Goal: Use online tool/utility: Utilize a website feature to perform a specific function

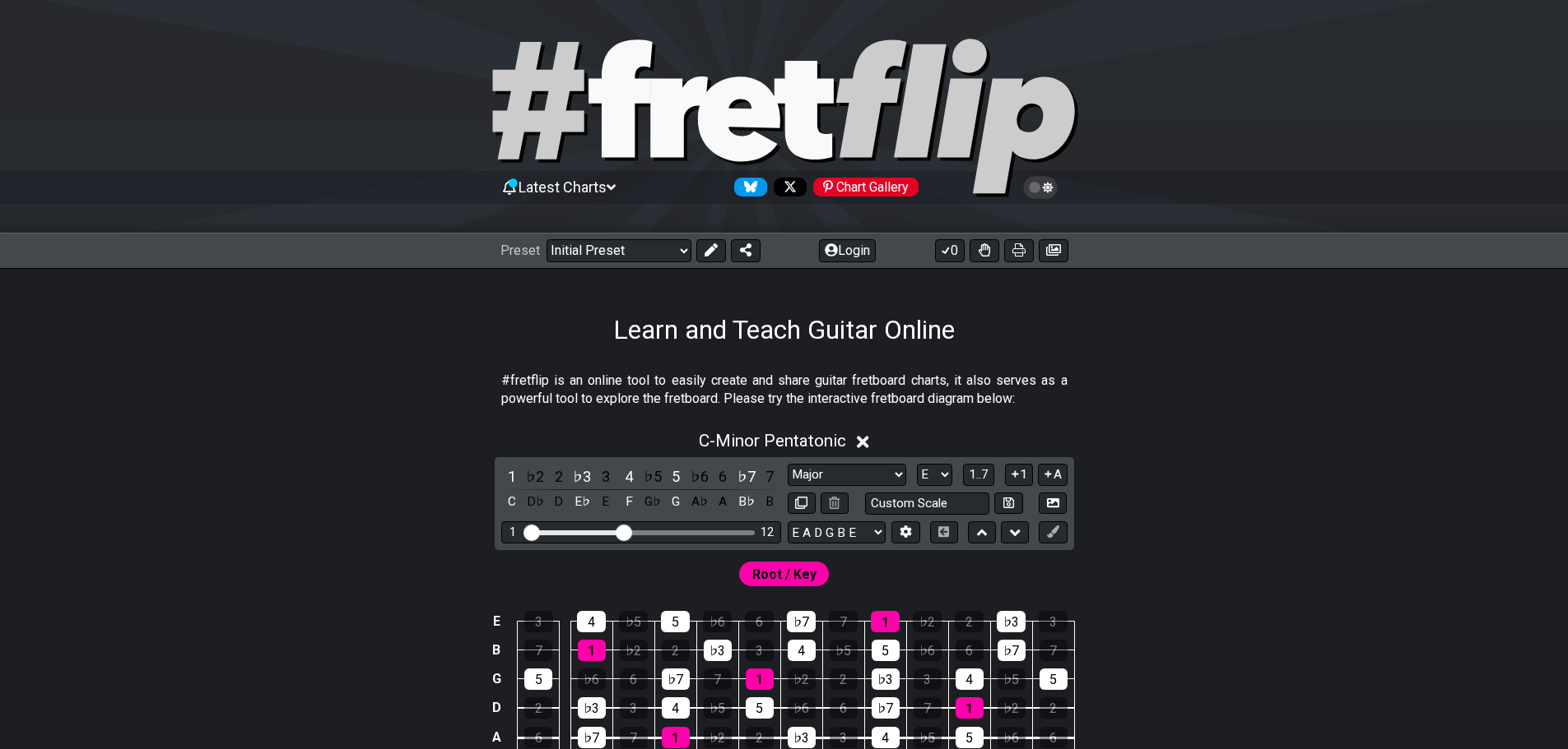
select select "Major"
select select "E"
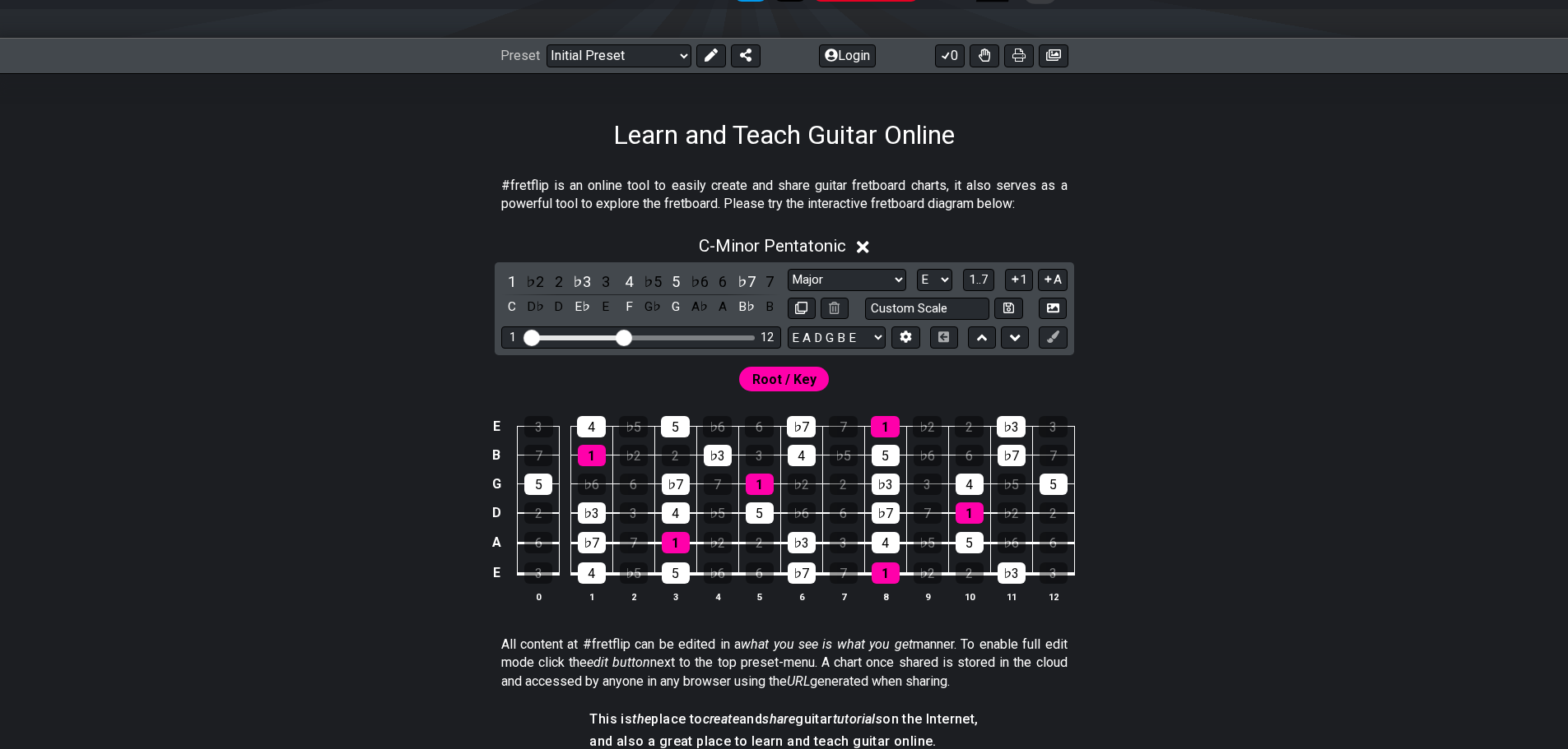
scroll to position [247, 0]
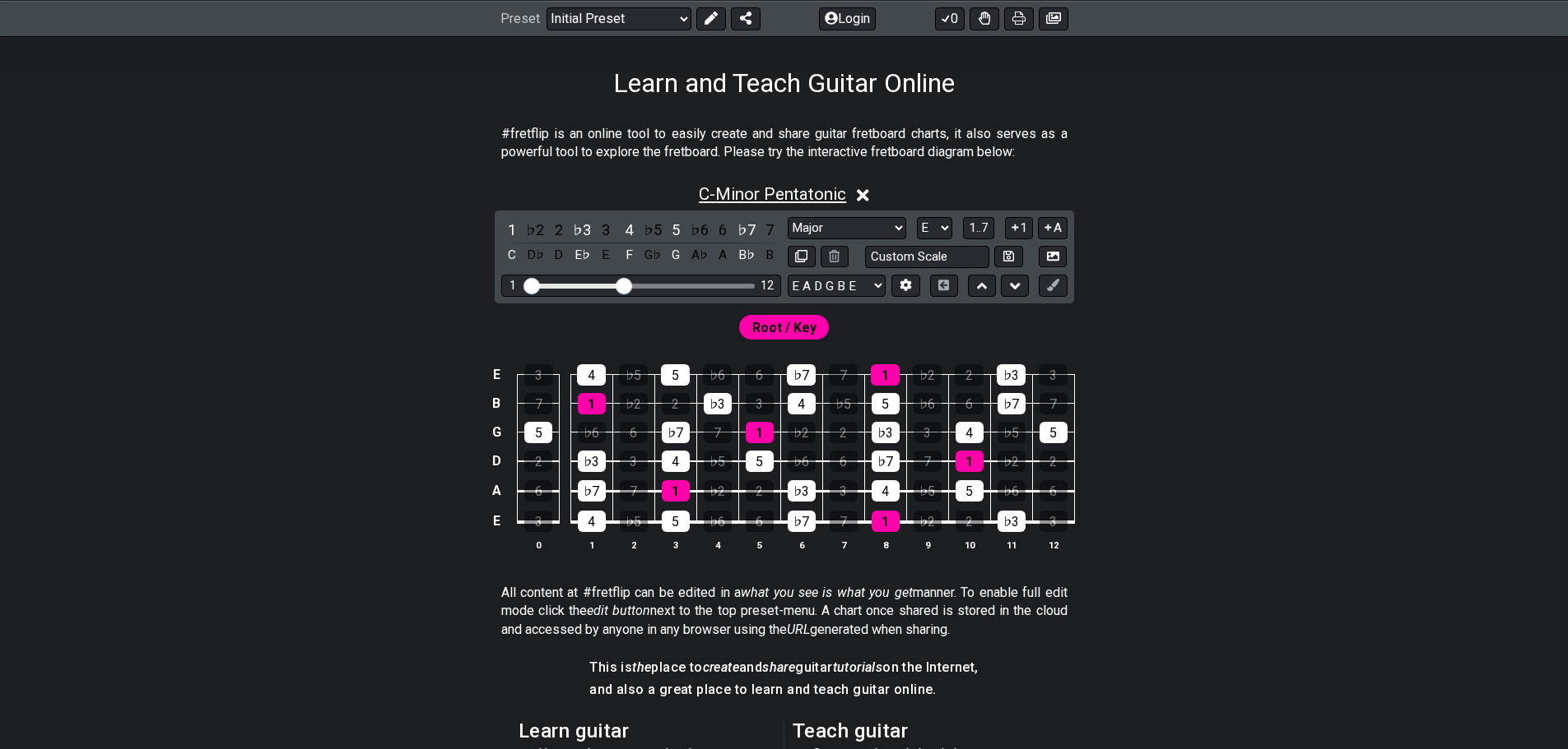
click at [780, 189] on span "C - Minor Pentatonic" at bounding box center [772, 194] width 147 height 19
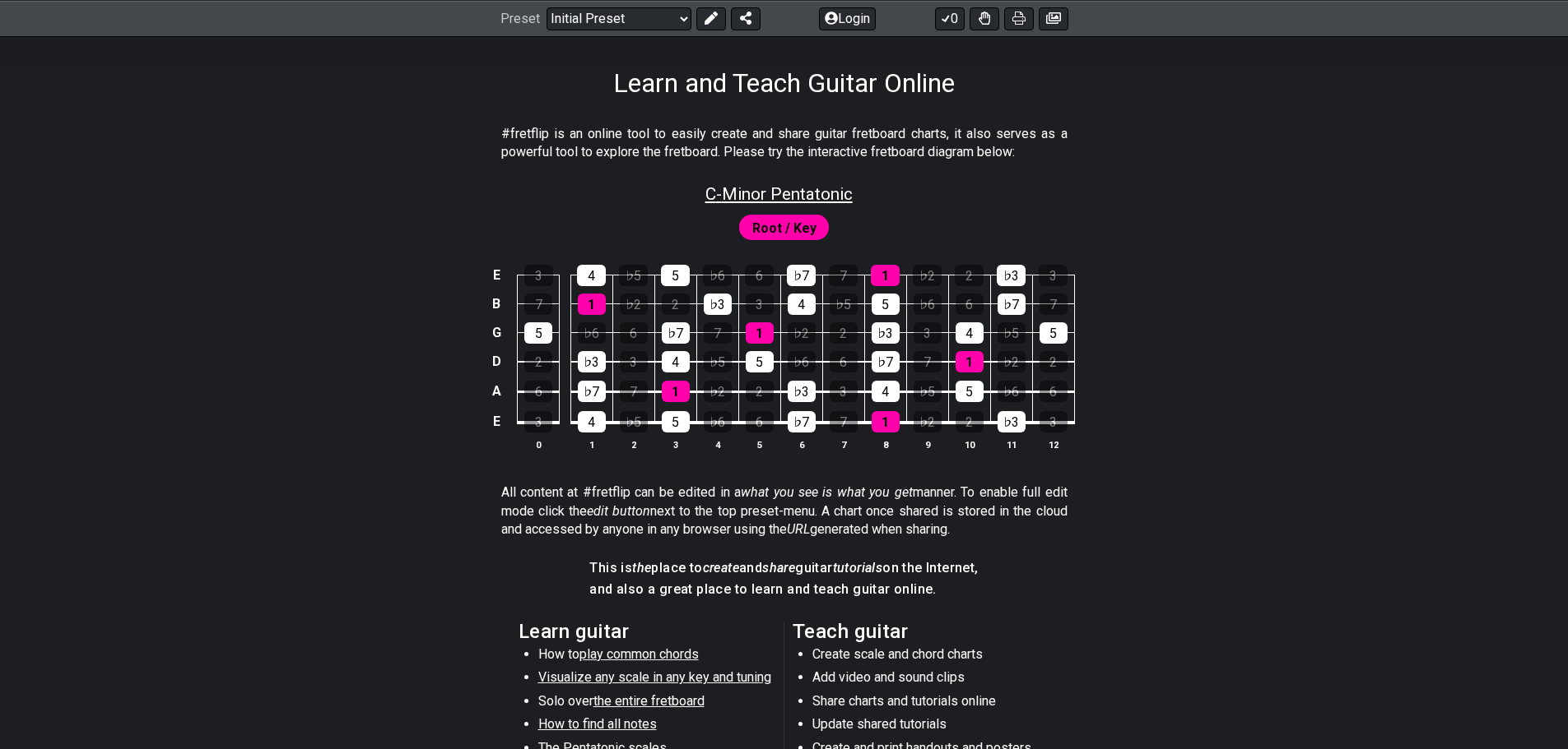
click at [780, 189] on span "C - Minor Pentatonic" at bounding box center [779, 194] width 147 height 19
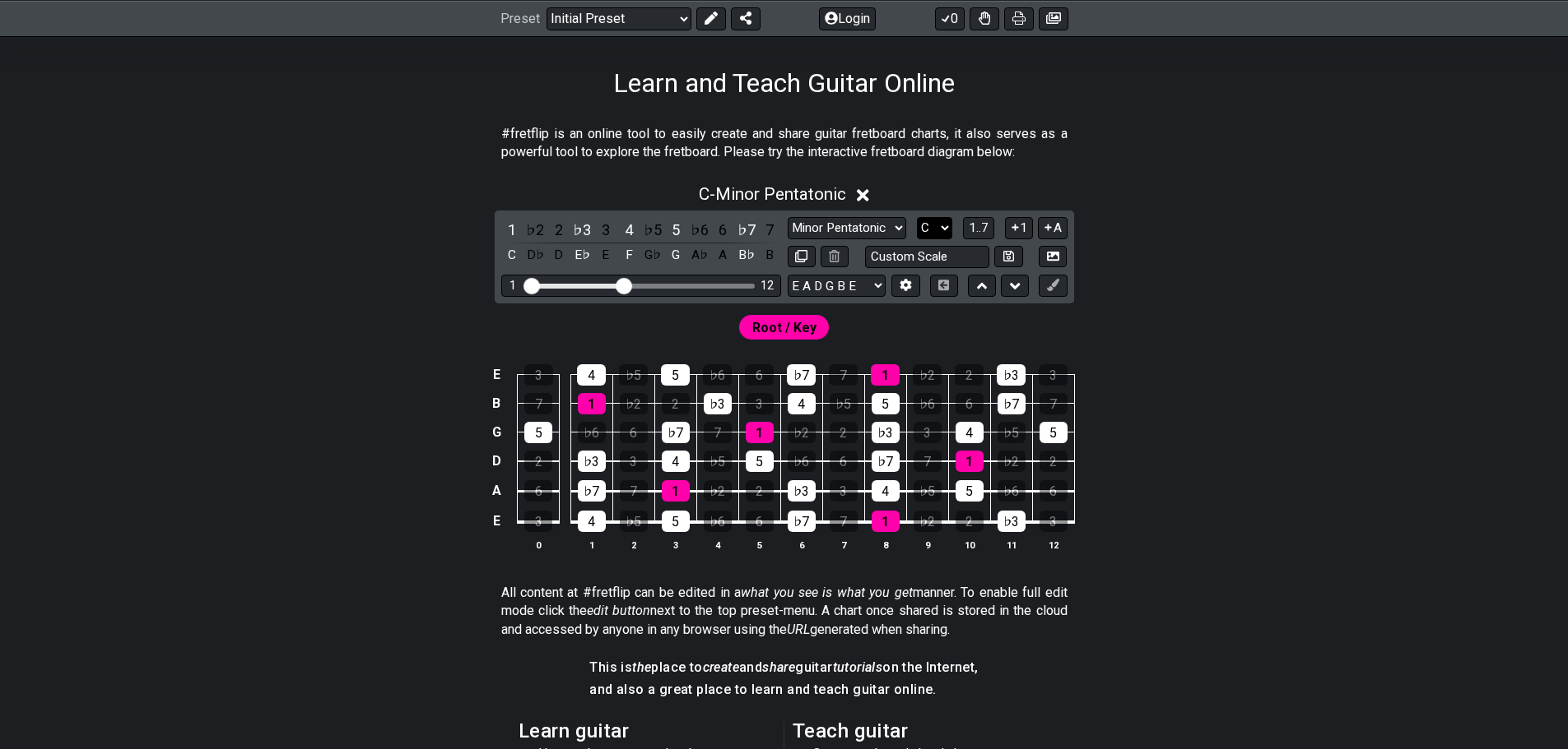
click at [940, 229] on select "A♭ A A♯ B♭ B C C♯ D♭ D D♯ E♭ E F F♯ G♭ G G♯" at bounding box center [935, 228] width 35 height 22
click at [917, 217] on select "A♭ A A♯ B♭ B C C♯ D♭ D D♯ E♭ E F F♯ G♭ G G♯" at bounding box center [935, 228] width 35 height 22
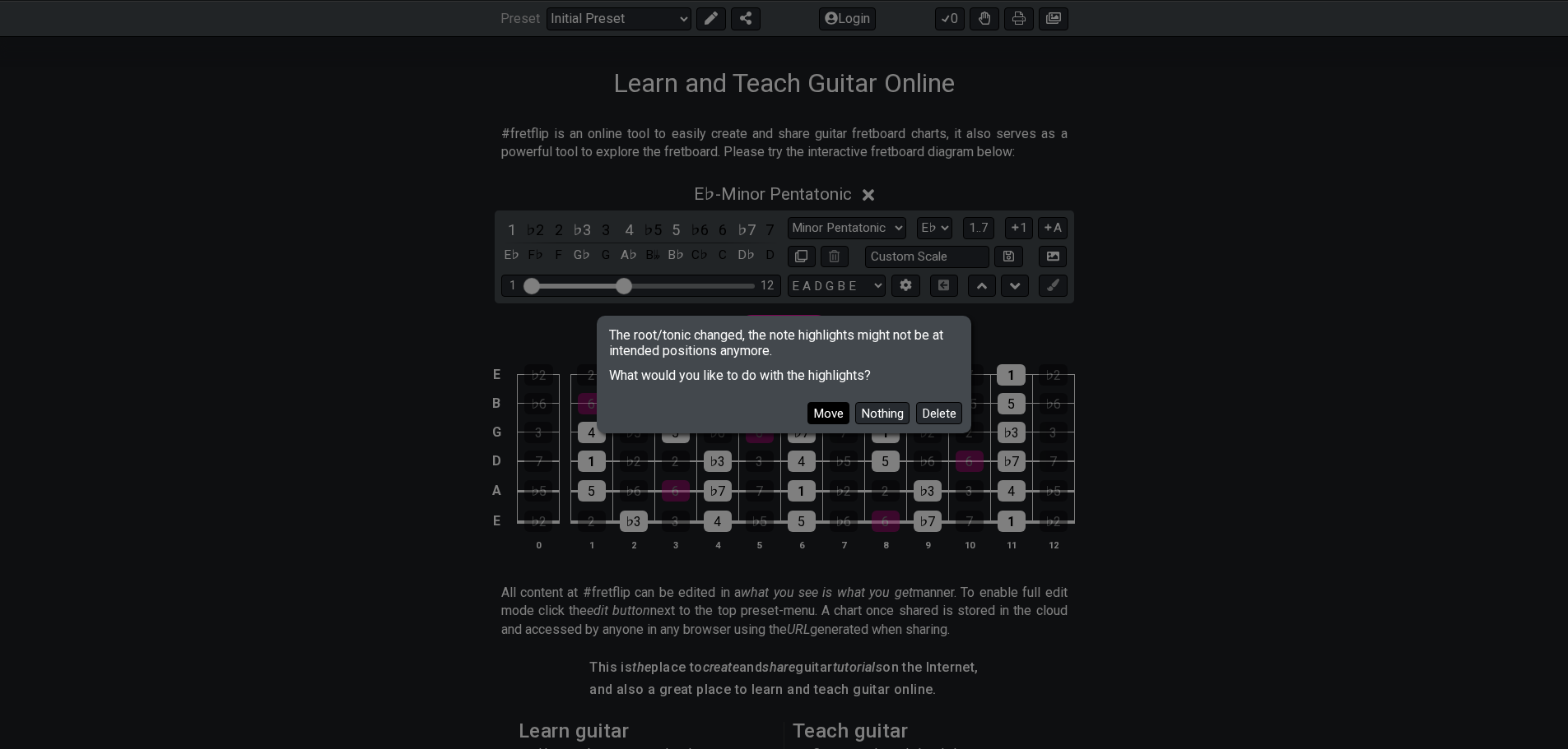
click at [813, 405] on button "Move" at bounding box center [827, 413] width 42 height 22
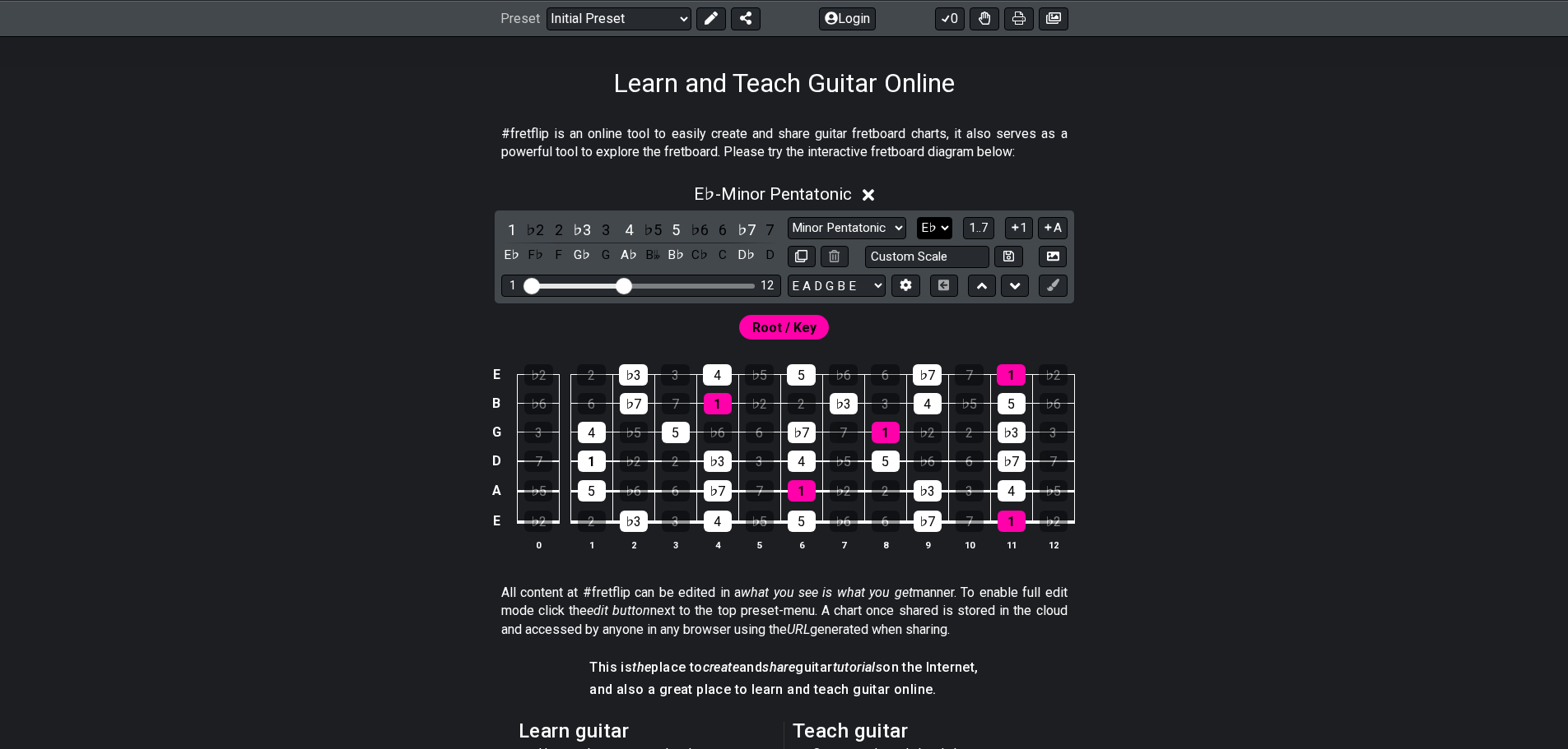
click at [938, 228] on select "A♭ A A♯ B♭ B C C♯ D♭ D D♯ E♭ E F F♯ G♭ G G♯" at bounding box center [935, 228] width 35 height 22
select select "E"
click at [917, 217] on select "A♭ A A♯ B♭ B C C♯ D♭ D D♯ E♭ E F F♯ G♭ G G♯" at bounding box center [935, 228] width 35 height 22
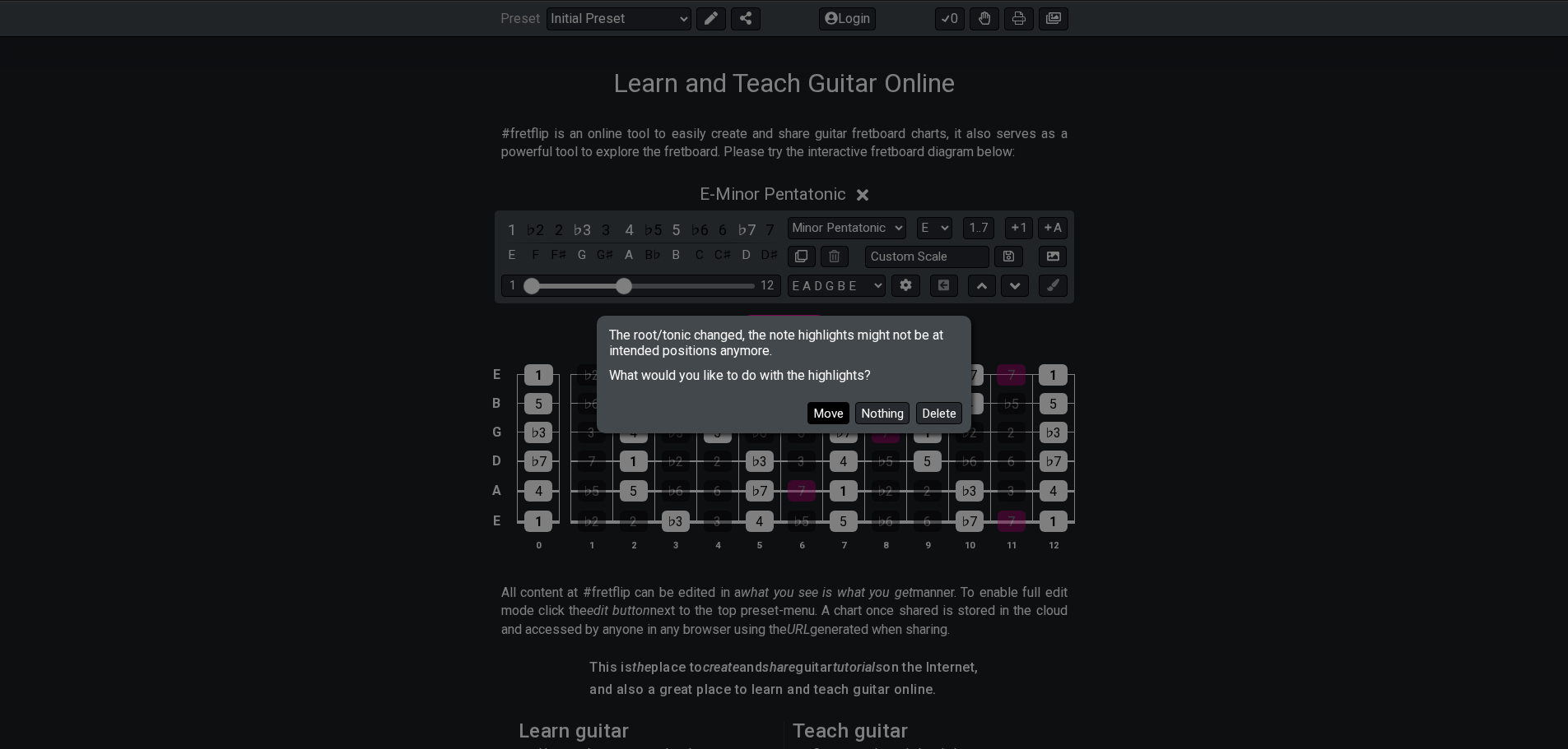
click at [822, 413] on button "Move" at bounding box center [827, 413] width 42 height 22
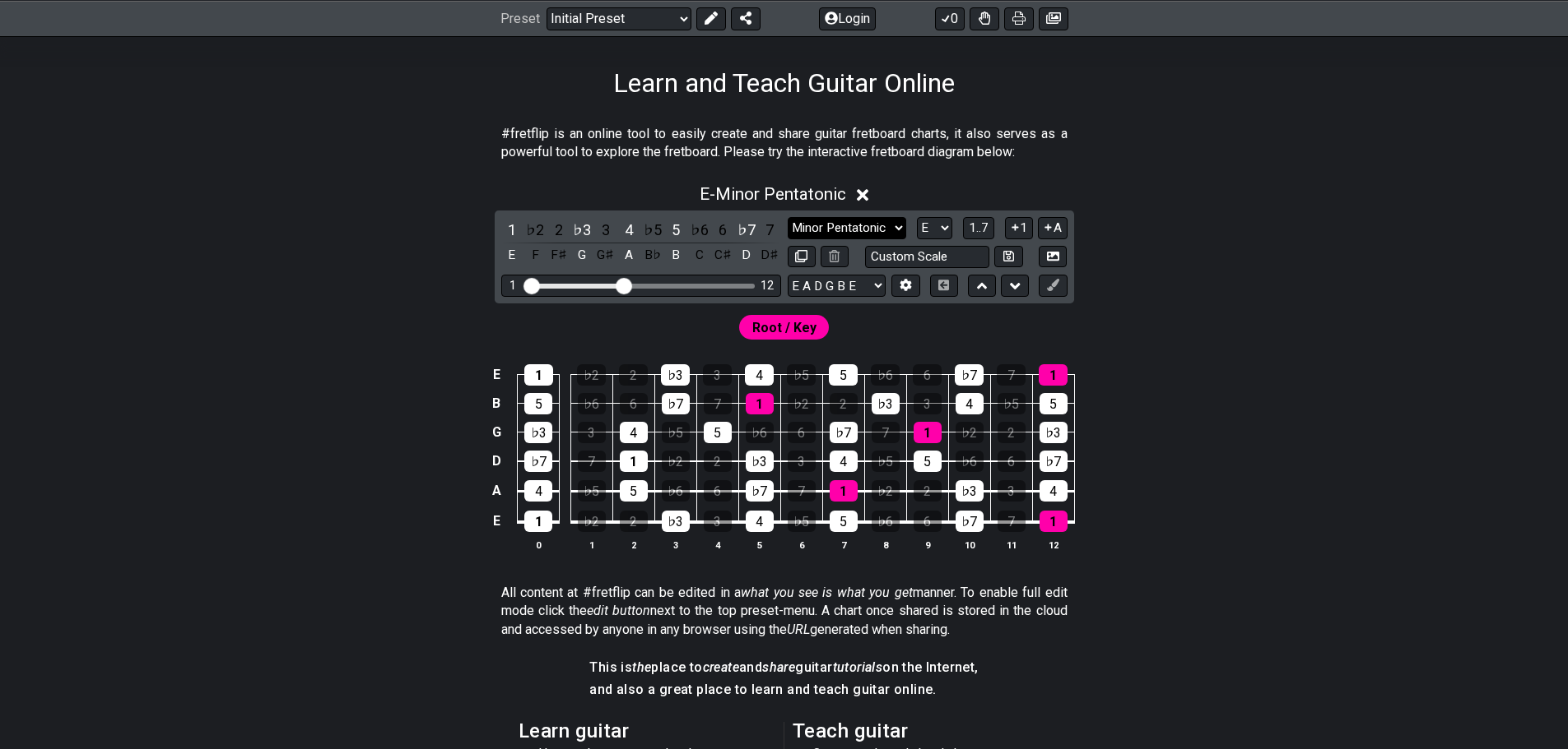
click at [893, 230] on select "Minor Pentatonic Click to edit Minor Pentatonic Major Pentatonic Minor Blues Ma…" at bounding box center [847, 228] width 119 height 22
select select "Major Pentatonic"
click at [788, 217] on select "Minor Pentatonic Click to edit Minor Pentatonic Major Pentatonic Minor Blues Ma…" at bounding box center [847, 228] width 119 height 22
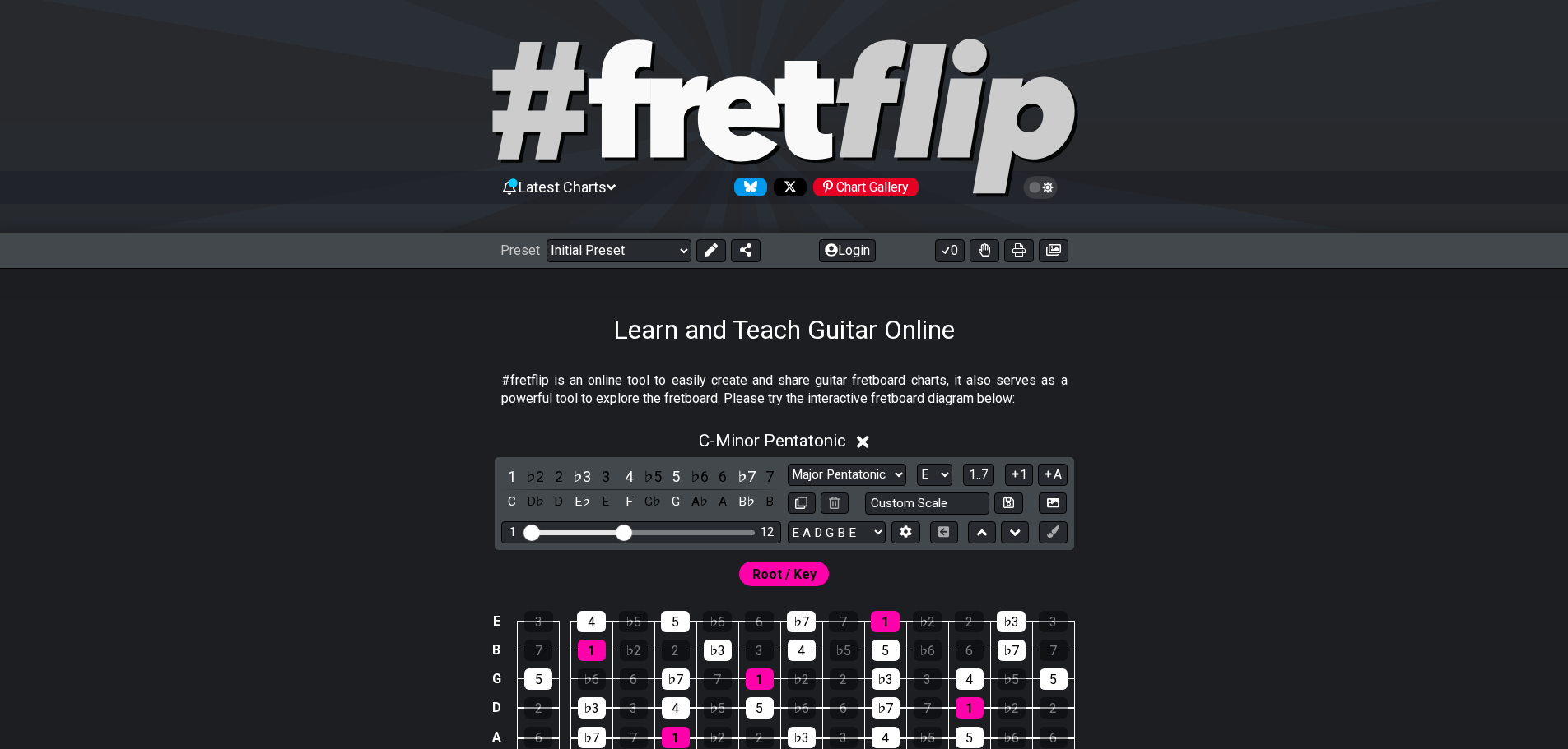
select select "Major Pentatonic"
select select "E"
